Goal: Obtain resource: Download file/media

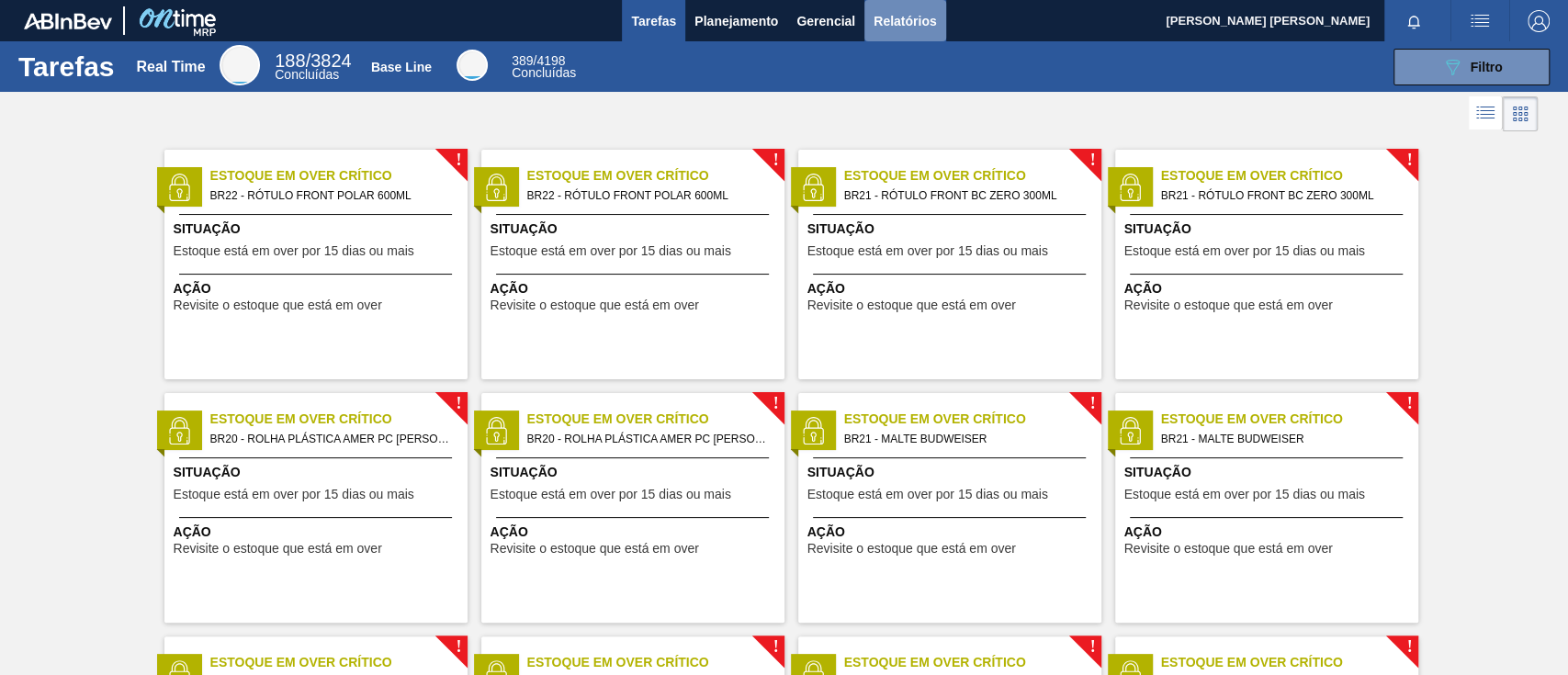
click at [912, 30] on span "Relatórios" at bounding box center [905, 21] width 63 height 22
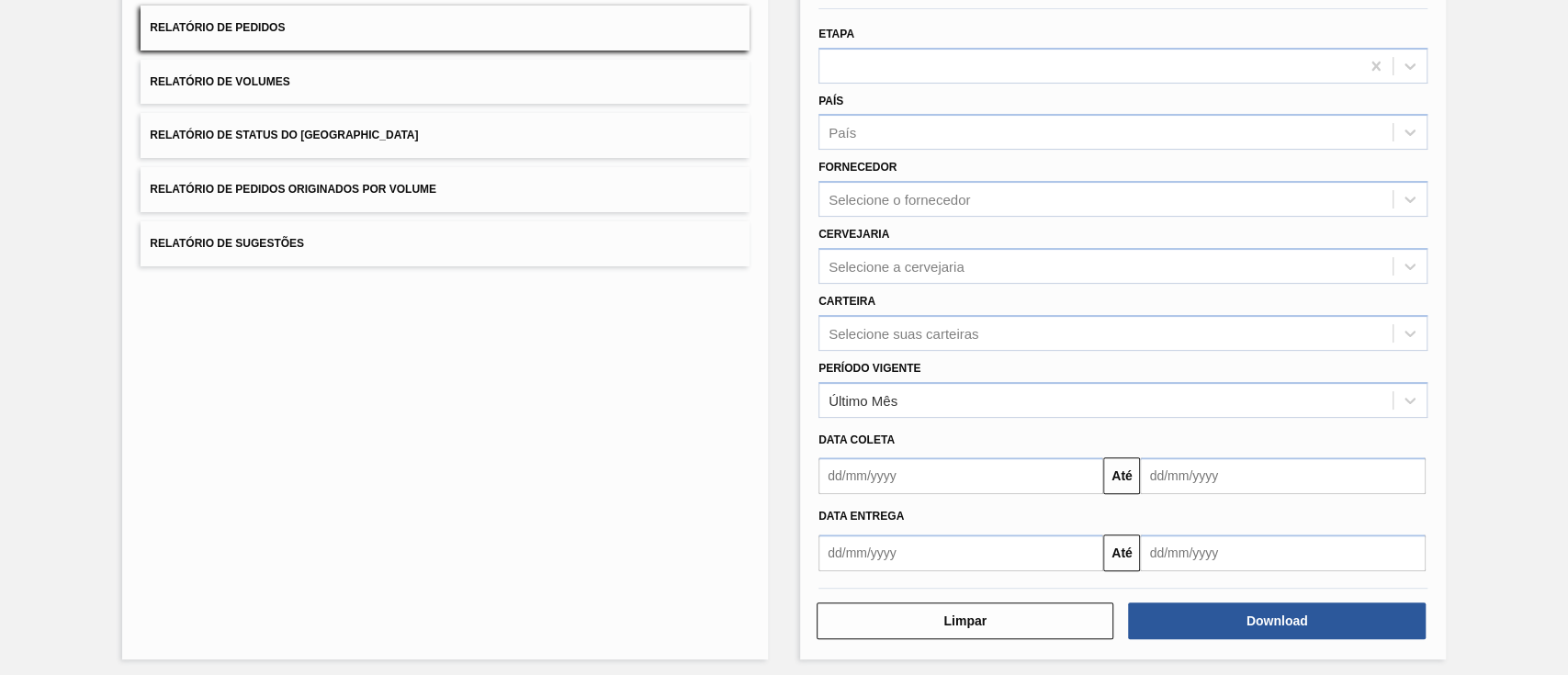
scroll to position [173, 0]
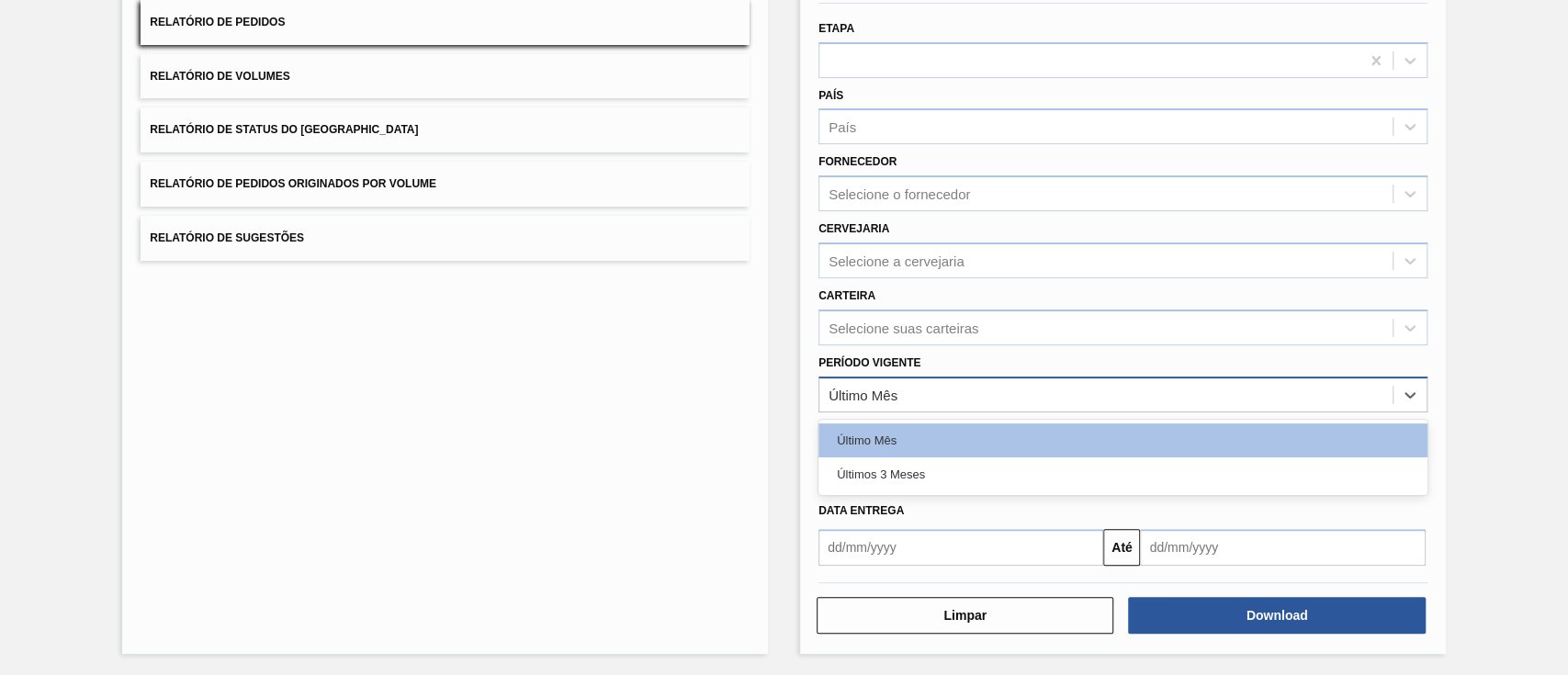
click at [949, 384] on div "Último Mês" at bounding box center [1106, 394] width 573 height 27
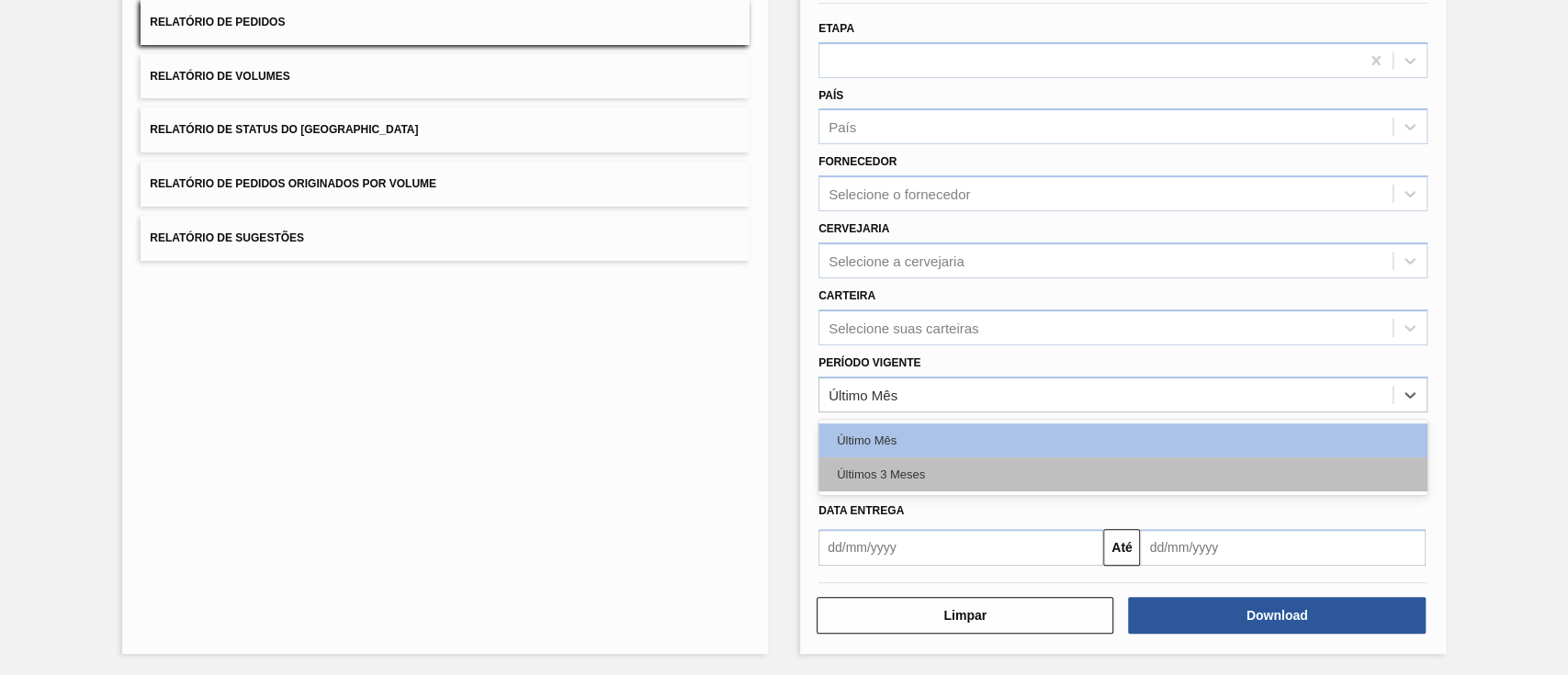
click at [917, 483] on div "Últimos 3 Meses" at bounding box center [1122, 474] width 609 height 34
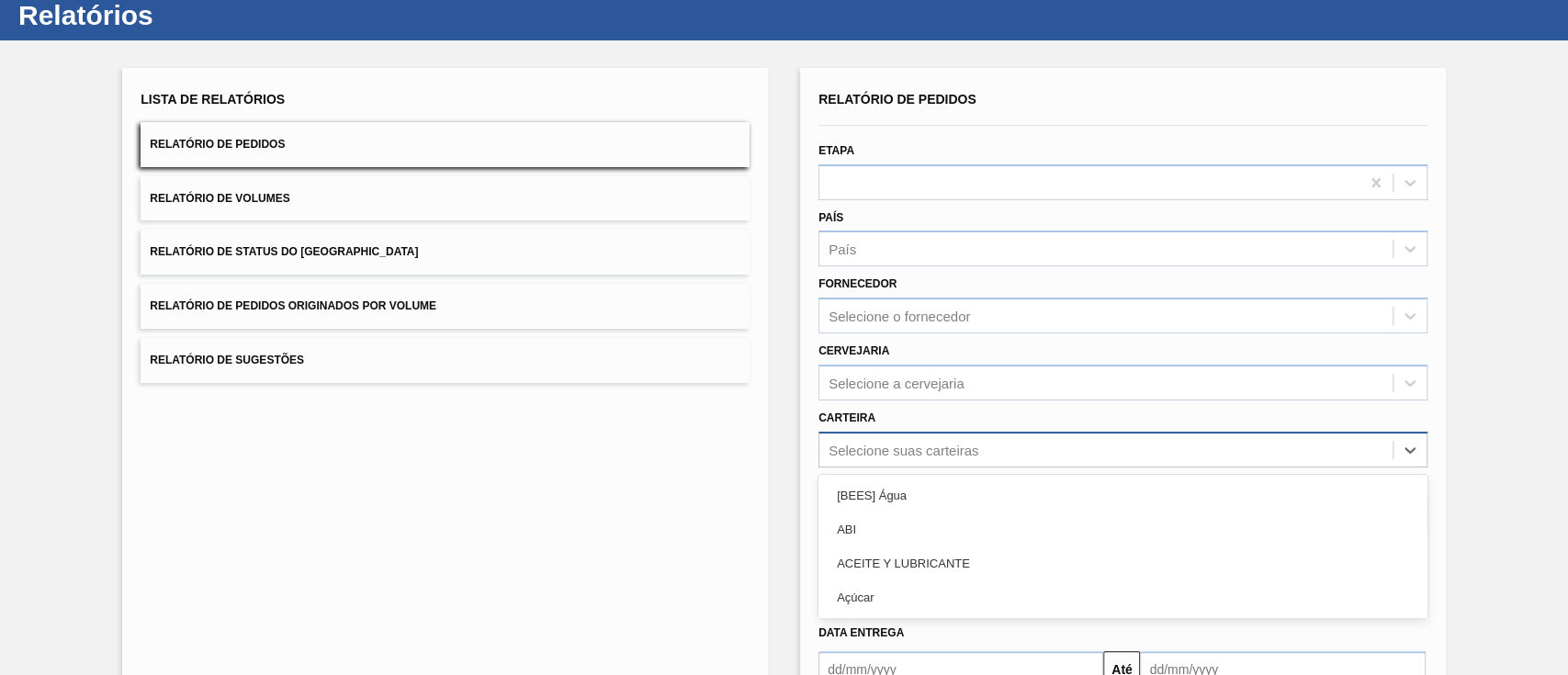
scroll to position [132, 0]
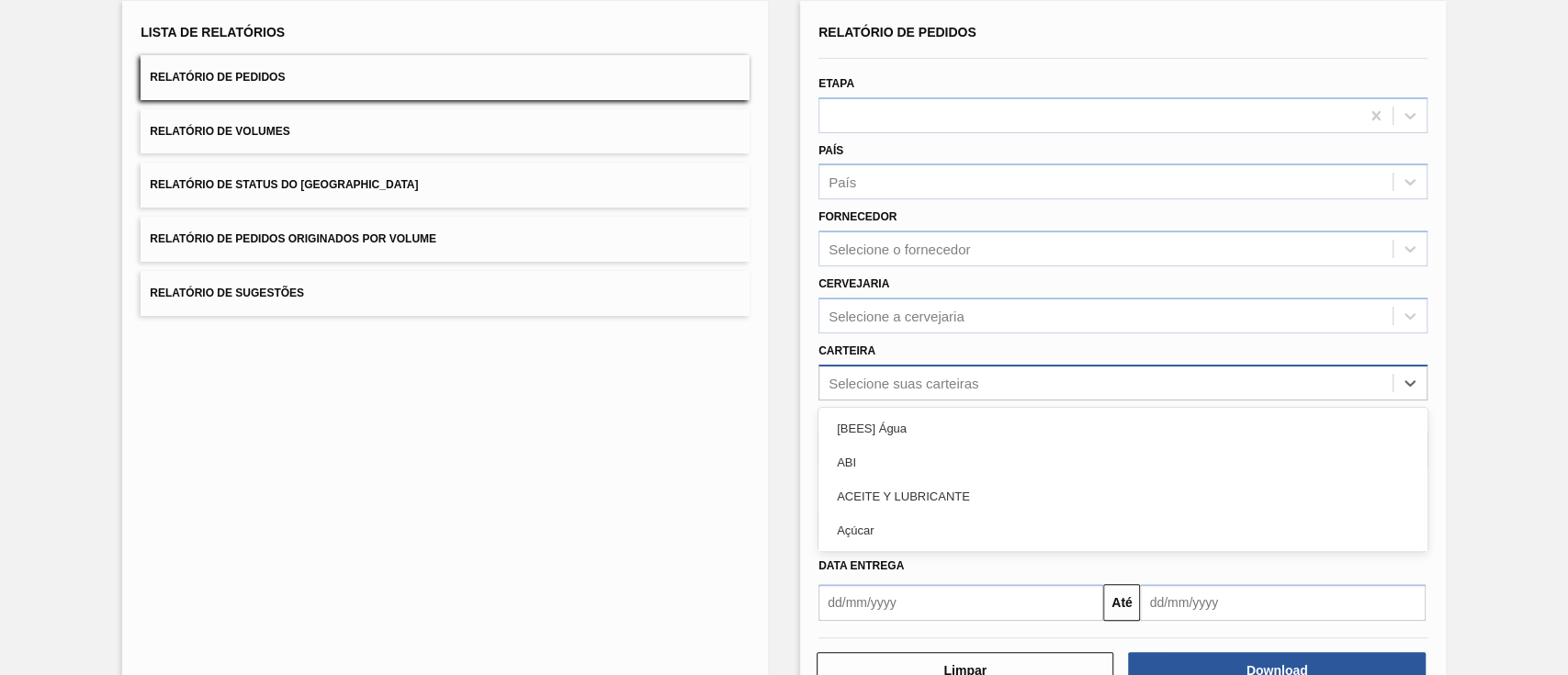
click at [969, 400] on div "option [BEES] Água focused, 1 of 101. 101 results available. Use Up and Down to…" at bounding box center [1122, 383] width 609 height 36
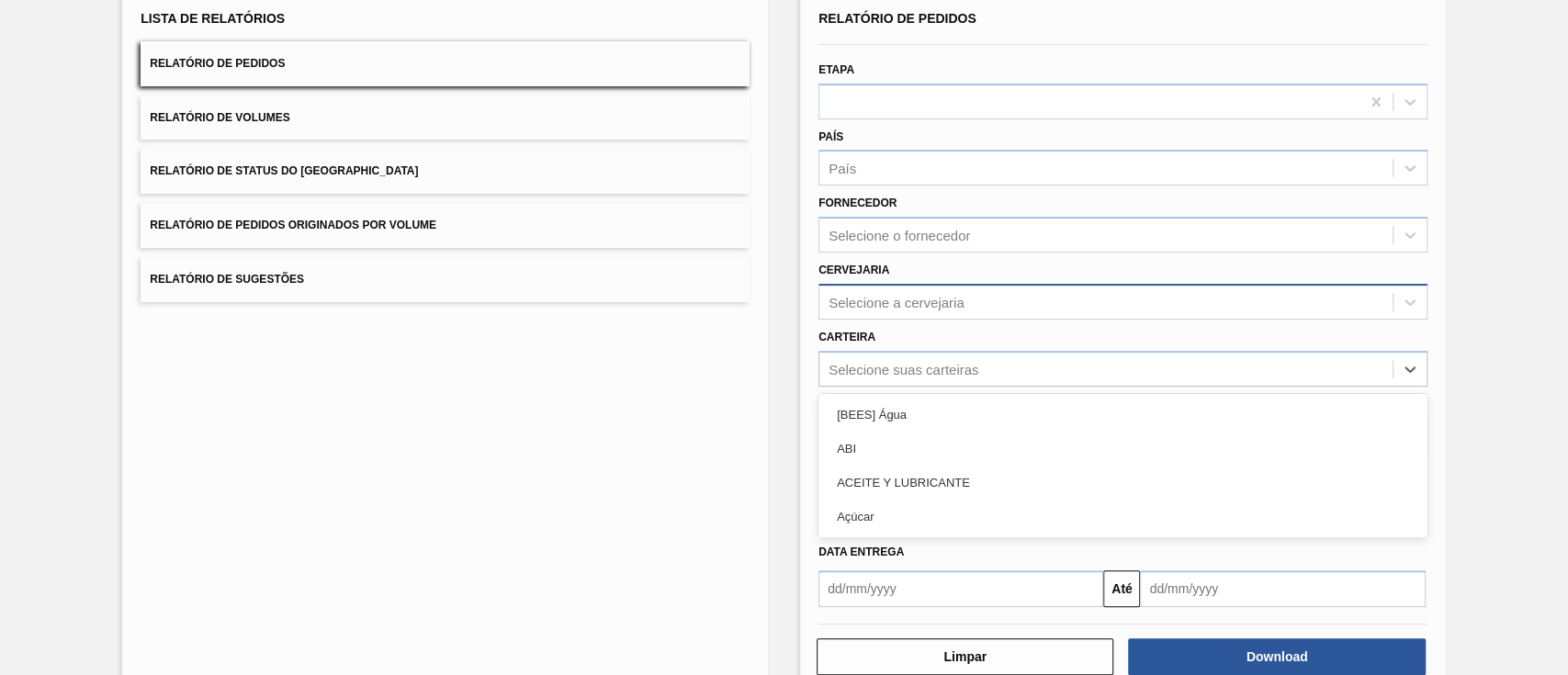
click at [946, 313] on div "Selecione a cervejaria" at bounding box center [1106, 302] width 573 height 27
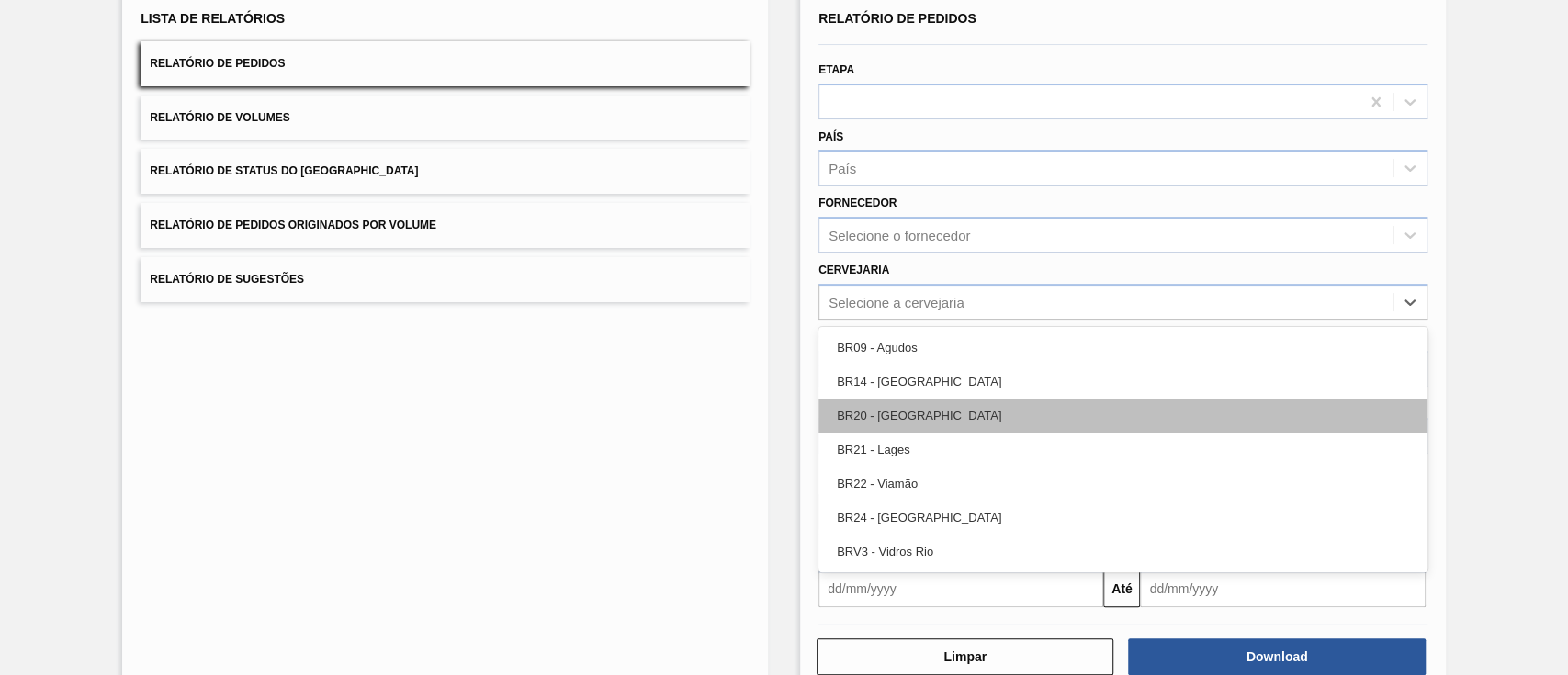
click at [948, 411] on div "BR20 - [GEOGRAPHIC_DATA]" at bounding box center [1122, 416] width 609 height 34
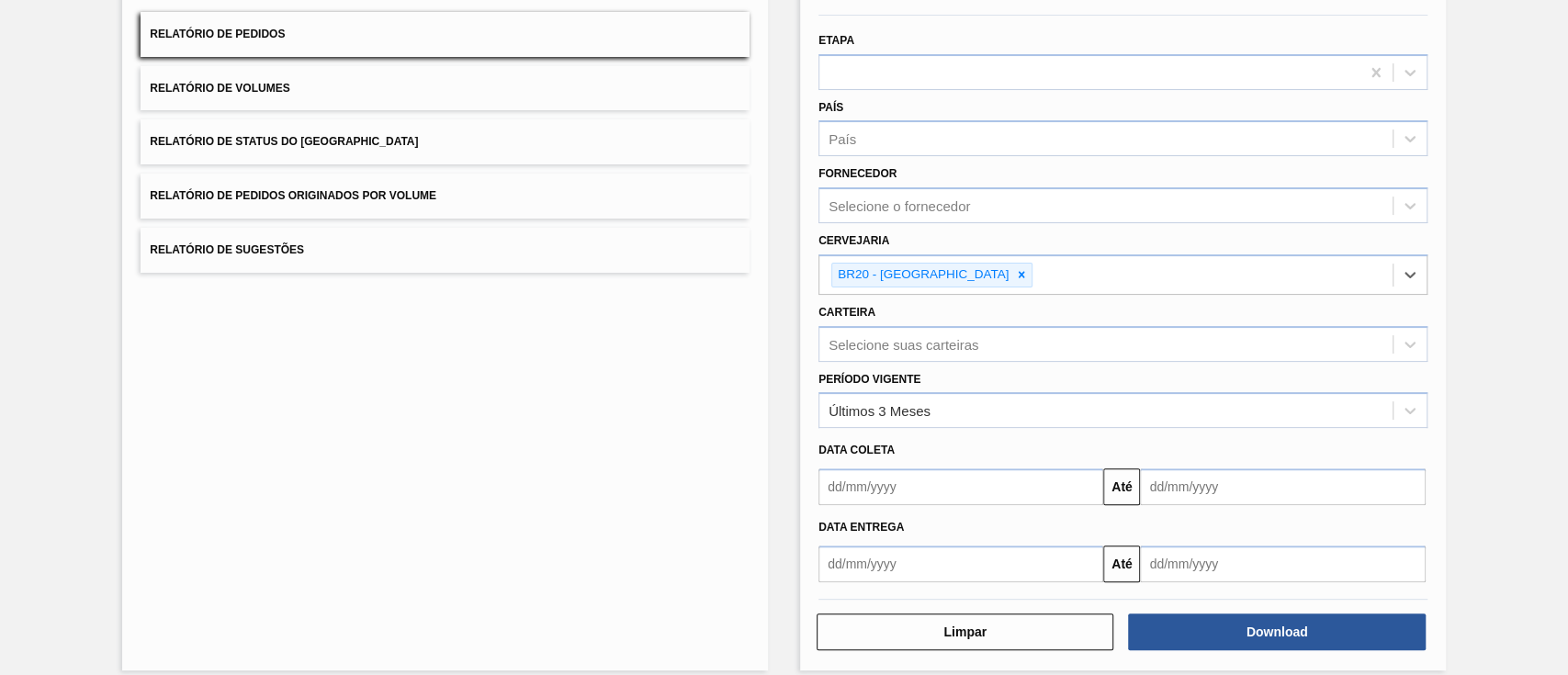
scroll to position [177, 0]
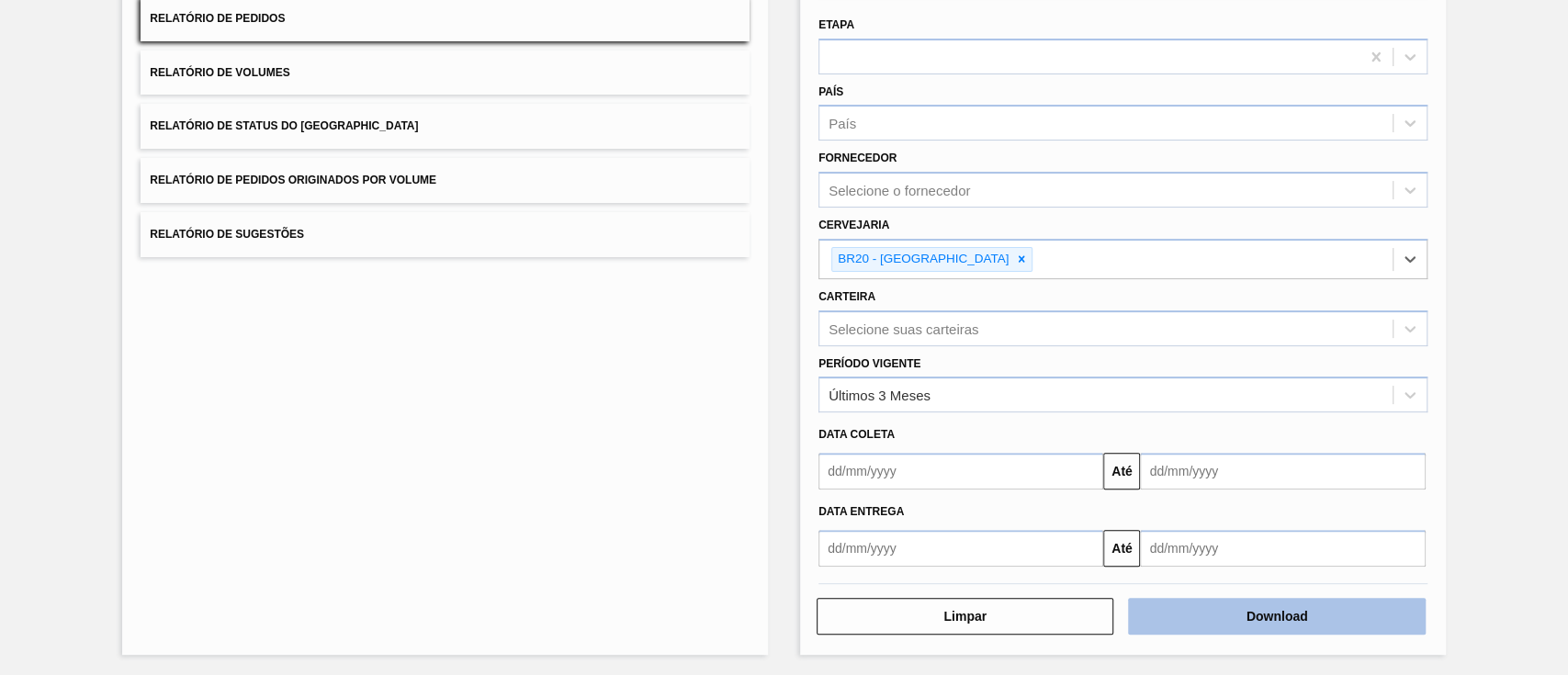
click at [1242, 598] on button "Download" at bounding box center [1277, 616] width 297 height 37
